Goal: Task Accomplishment & Management: Complete application form

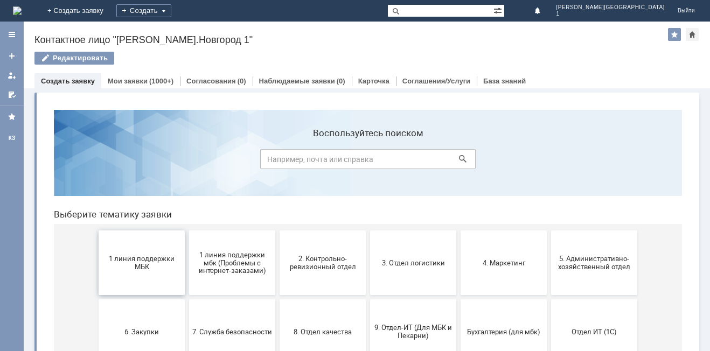
click at [143, 252] on button "1 линия поддержки МБК" at bounding box center [142, 262] width 86 height 65
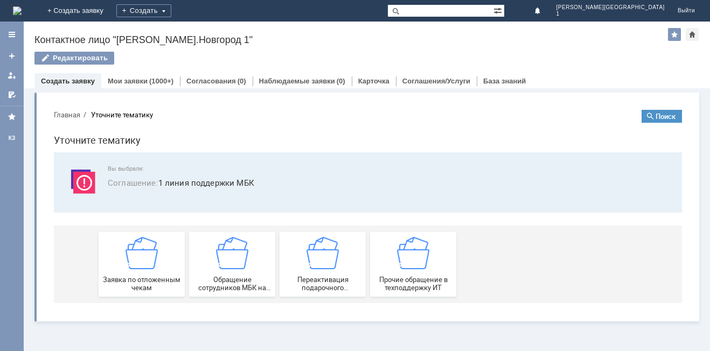
click at [143, 252] on img at bounding box center [141, 253] width 32 height 32
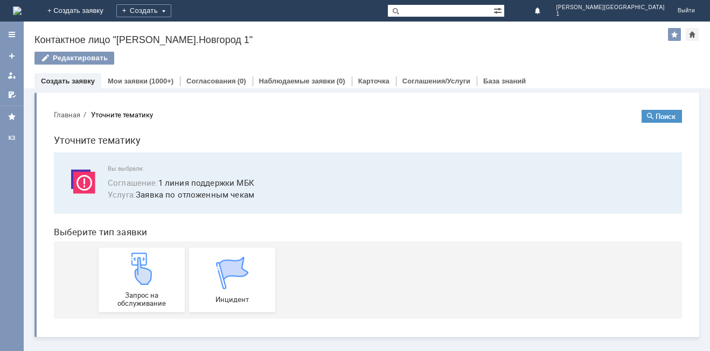
click at [143, 252] on link "Запрос на обслуживание" at bounding box center [142, 280] width 86 height 65
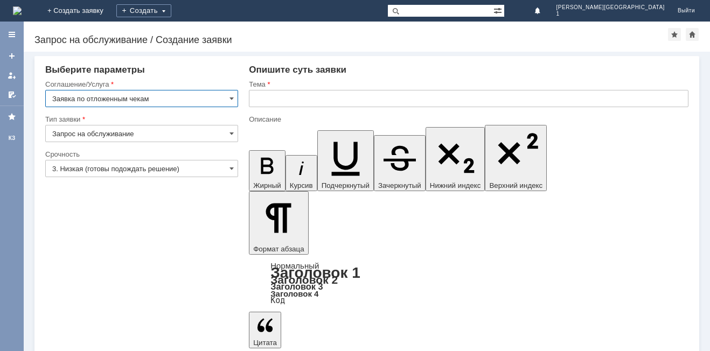
click at [102, 167] on input "3. Низкая (готовы подождать решение)" at bounding box center [141, 168] width 193 height 17
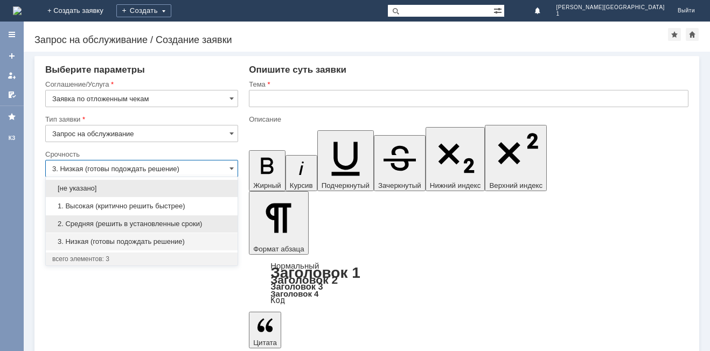
click at [95, 221] on span "2. Средняя (решить в установленные сроки)" at bounding box center [141, 224] width 179 height 9
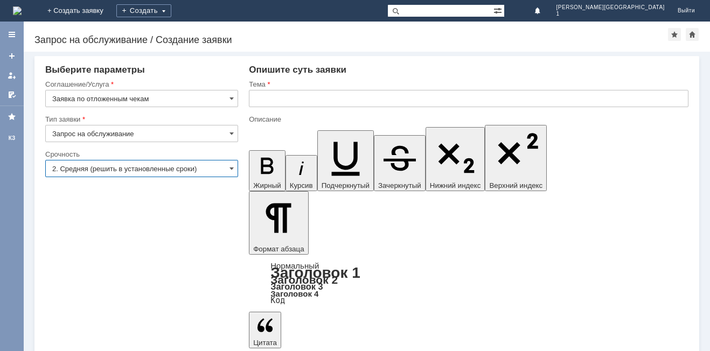
type input "2. Средняя (решить в установленные сроки)"
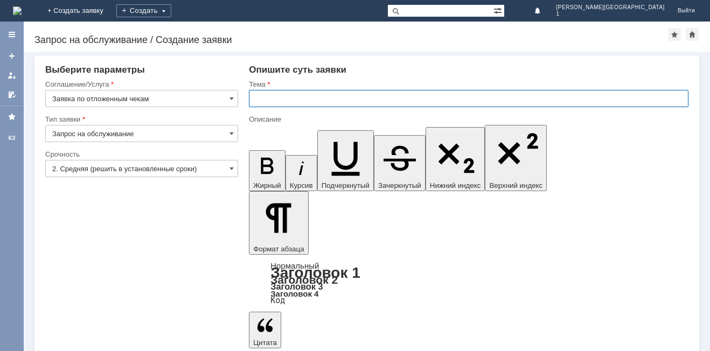
click at [264, 102] on input "text" at bounding box center [468, 98] width 439 height 17
type input "Отложенный чек"
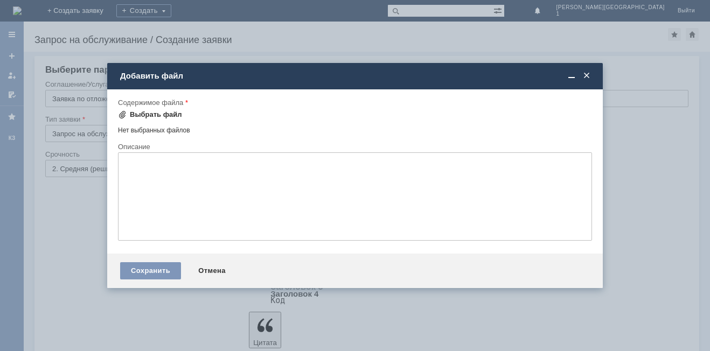
click at [150, 116] on div "Выбрать файл" at bounding box center [156, 114] width 52 height 9
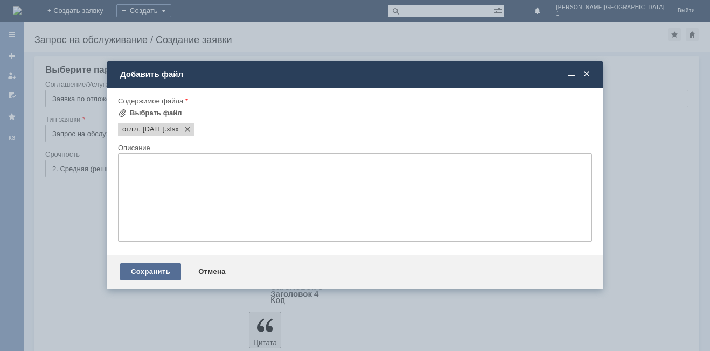
click at [173, 269] on div "Сохранить" at bounding box center [150, 271] width 61 height 17
